Goal: Find contact information: Find contact information

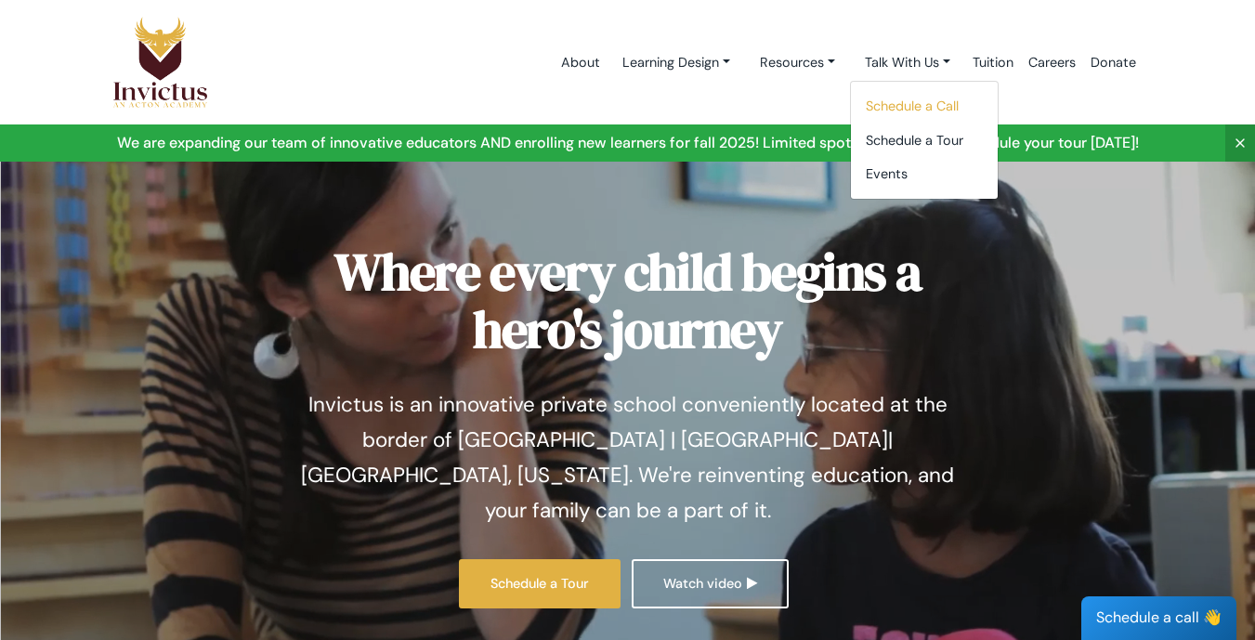
click at [896, 114] on link "Schedule a Call" at bounding box center [924, 106] width 147 height 34
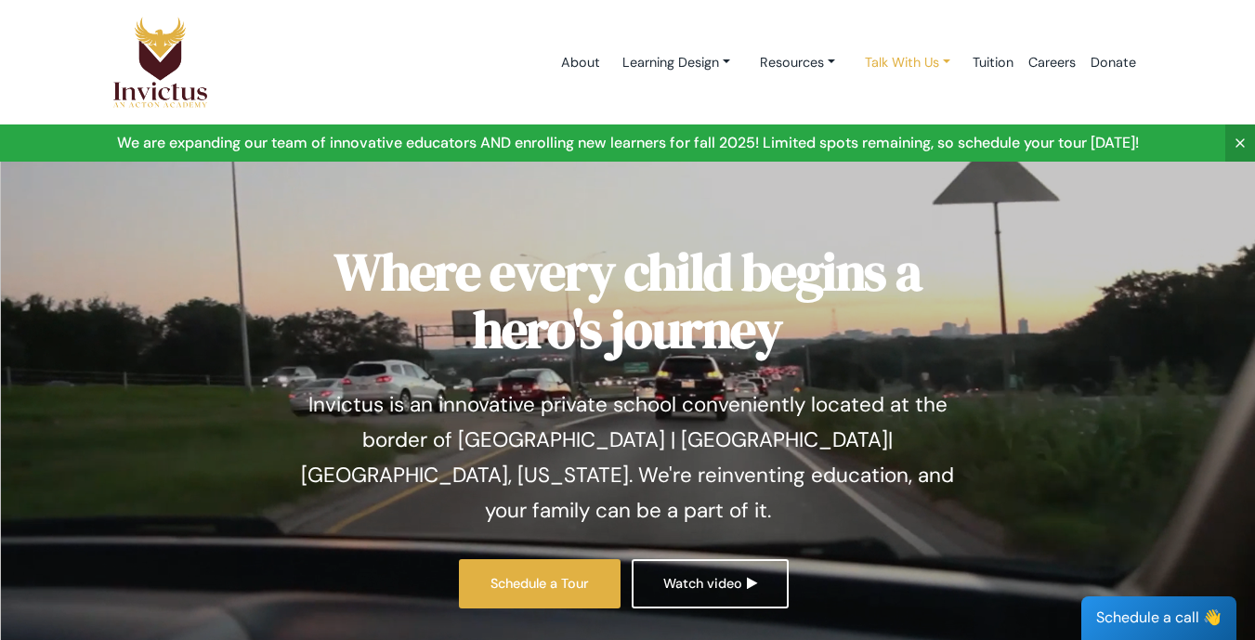
click at [873, 67] on link "Talk With Us" at bounding box center [907, 63] width 115 height 34
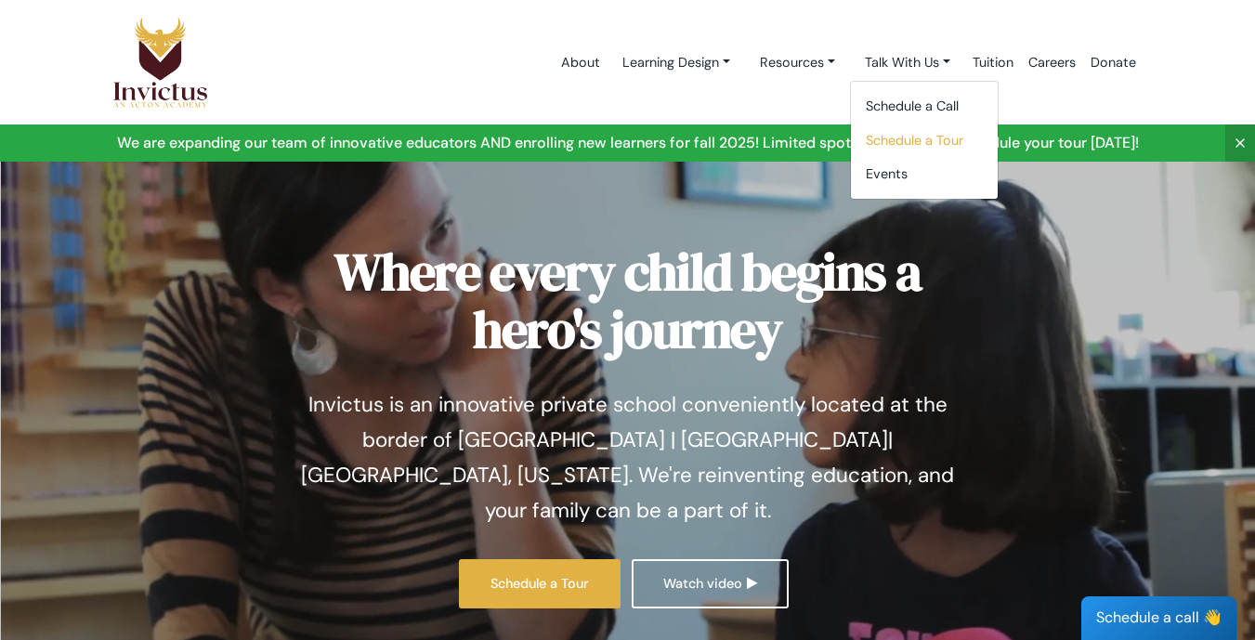
click at [885, 143] on link "Schedule a Tour" at bounding box center [924, 141] width 147 height 34
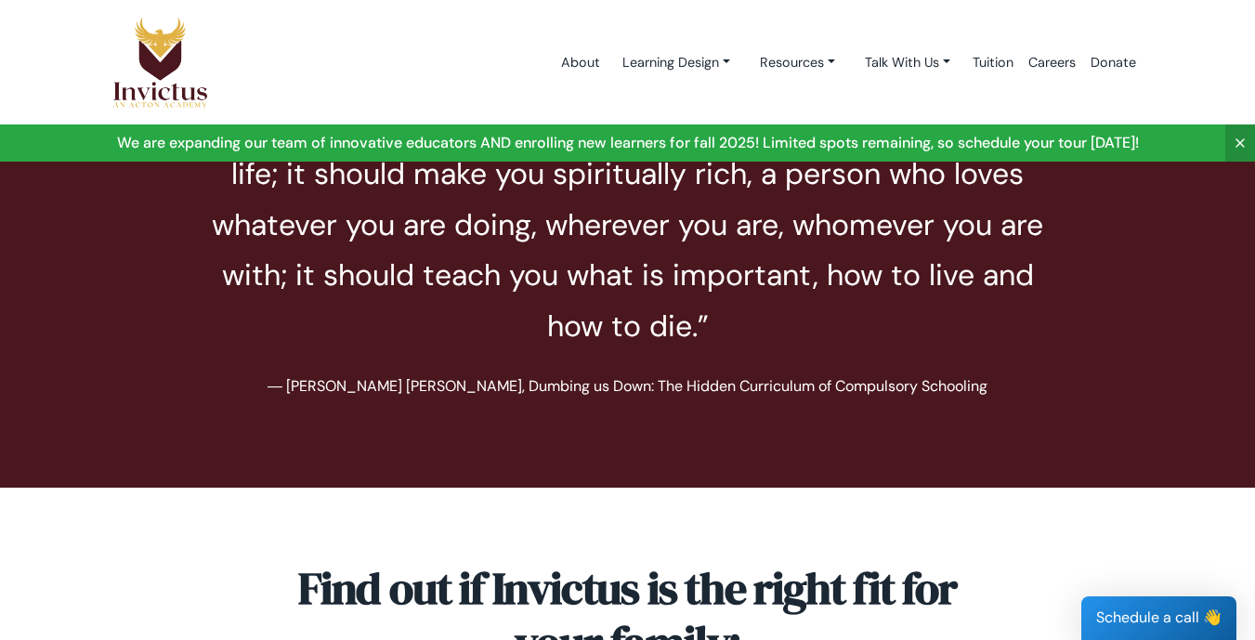
scroll to position [6896, 0]
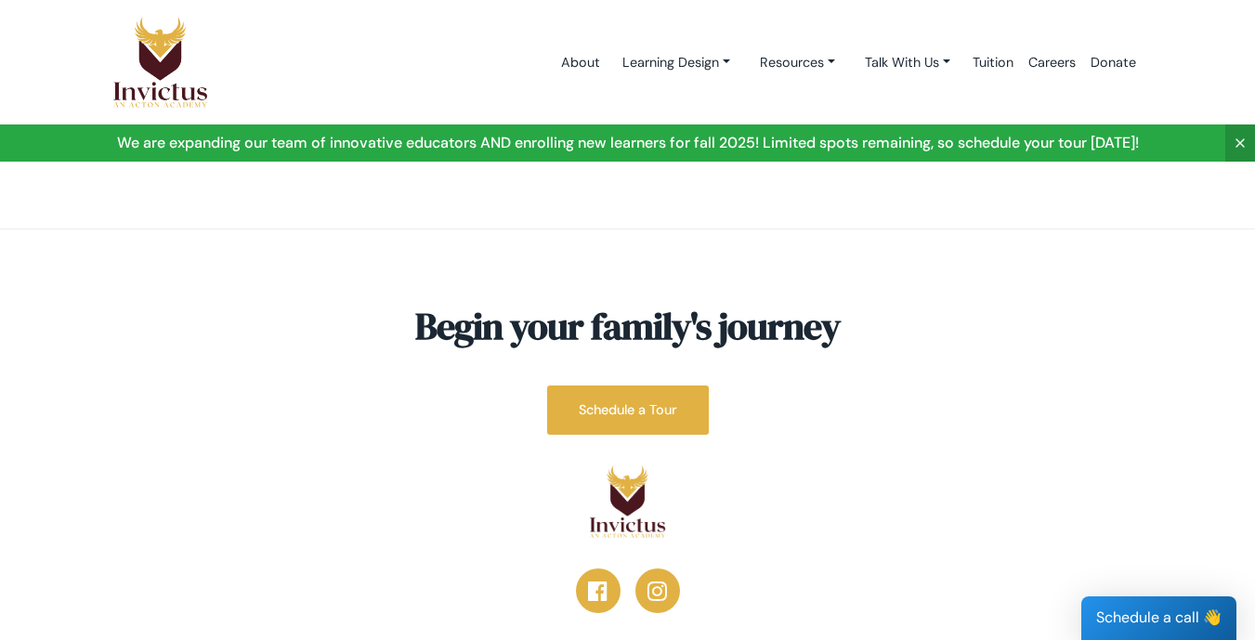
scroll to position [7157, 0]
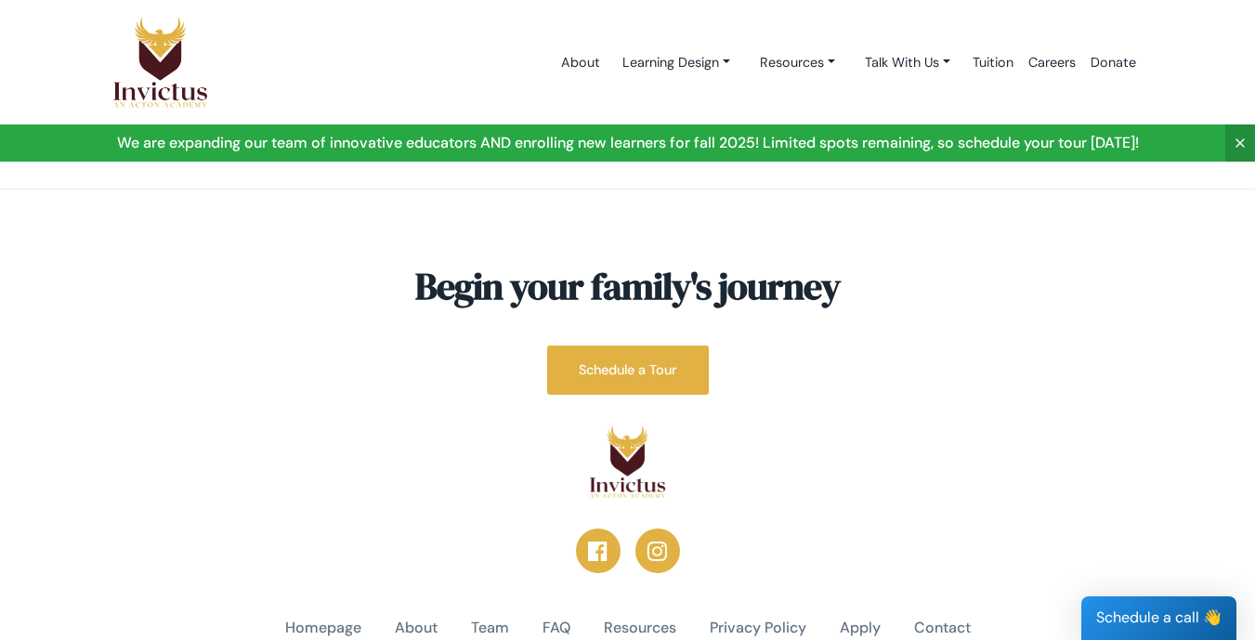
click at [430, 93] on div "About Learning Design Learning Design Studios Day in the life Resources Get Ins…" at bounding box center [693, 62] width 897 height 79
